Goal: Answer question/provide support

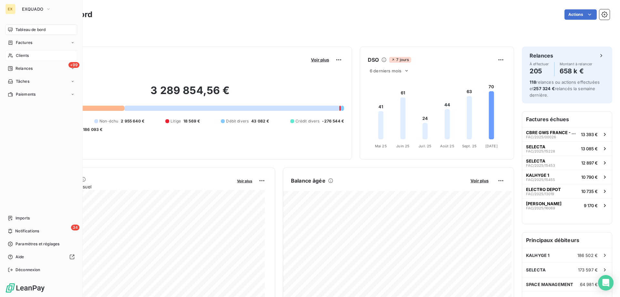
click at [14, 56] on div "Clients" at bounding box center [41, 55] width 72 height 10
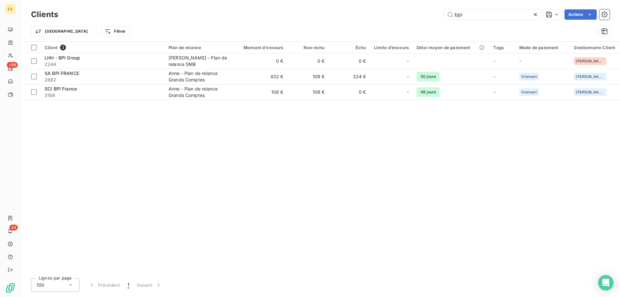
type input "bpi"
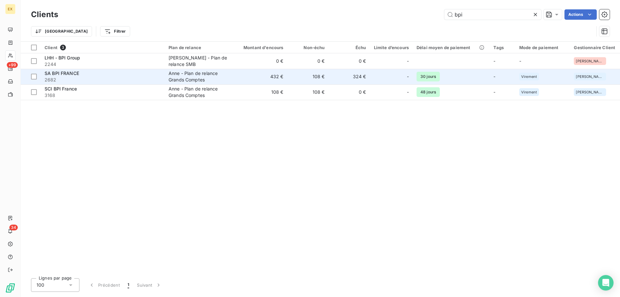
click at [184, 79] on div "Anne - Plan de relance Grands Comptes" at bounding box center [198, 76] width 59 height 13
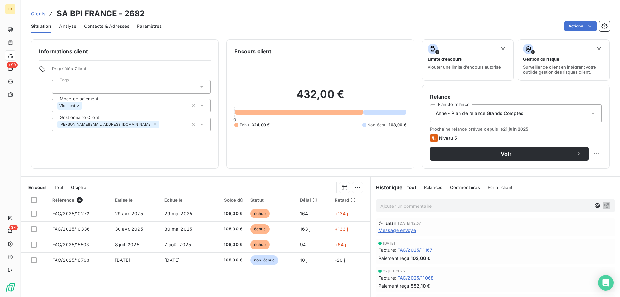
click at [397, 233] on span "Message envoyé" at bounding box center [396, 230] width 37 height 7
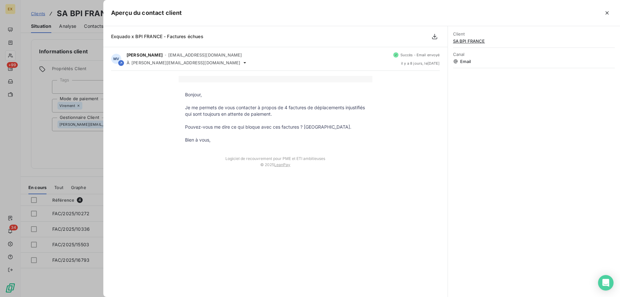
click at [61, 138] on div at bounding box center [310, 148] width 620 height 297
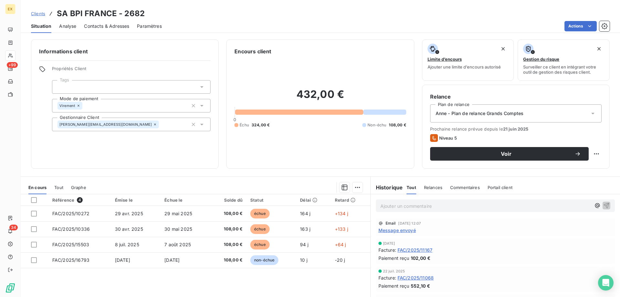
click at [419, 208] on p "Ajouter un commentaire ﻿" at bounding box center [485, 206] width 211 height 8
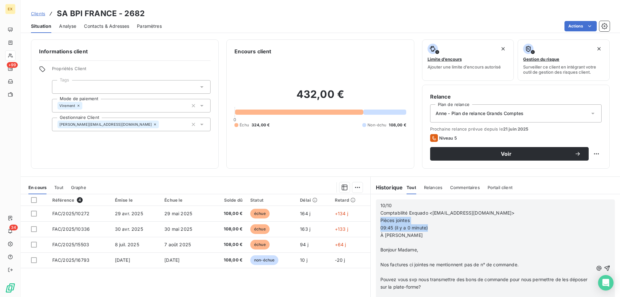
drag, startPoint x: 430, startPoint y: 228, endPoint x: 372, endPoint y: 221, distance: 58.6
click at [372, 221] on div "10/10 Comptabilité Exquado <[EMAIL_ADDRESS][DOMAIN_NAME]> Pièces jointes 09:45 …" at bounding box center [495, 268] width 249 height 148
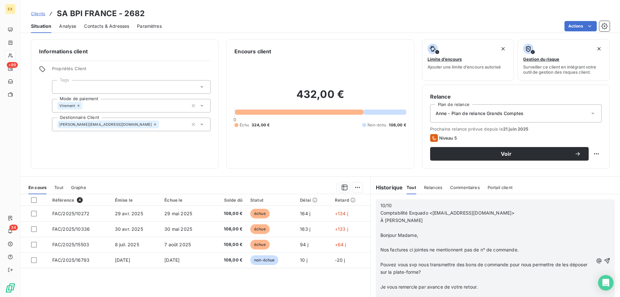
click at [411, 219] on p "À [PERSON_NAME]" at bounding box center [486, 220] width 213 height 7
click at [601, 261] on div "10/10 Comptabilité Exquado <[EMAIL_ADDRESS][DOMAIN_NAME]> À [DOMAIN_NAME][EMAIL…" at bounding box center [495, 260] width 239 height 123
click at [604, 261] on icon "button" at bounding box center [607, 260] width 6 height 6
